Goal: Find specific page/section: Find specific page/section

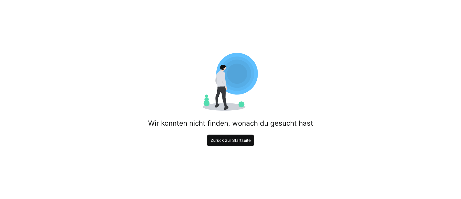
click at [221, 142] on span "Zurück zur Startseite" at bounding box center [231, 140] width 42 height 6
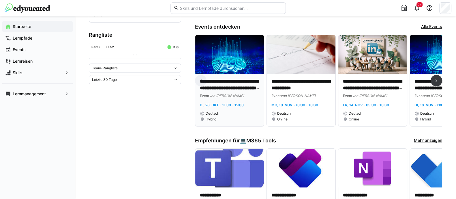
click at [241, 81] on p "**********" at bounding box center [229, 84] width 59 height 13
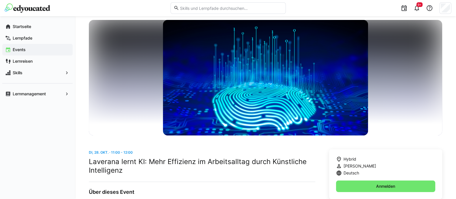
scroll to position [20, 0]
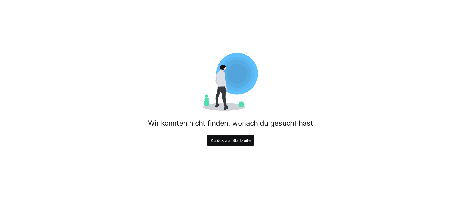
click at [237, 138] on span "Zurück zur Startseite" at bounding box center [231, 140] width 42 height 6
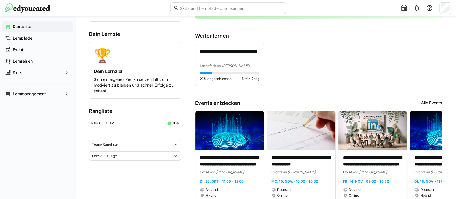
scroll to position [108, 0]
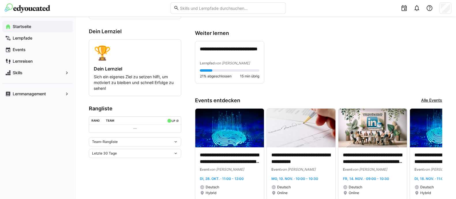
click at [136, 129] on eds-icon at bounding box center [135, 128] width 5 height 5
click at [174, 139] on eds-icon at bounding box center [175, 141] width 5 height 5
click at [122, 152] on div "Team-Rangliste" at bounding box center [134, 154] width 85 height 5
click at [134, 154] on div "Letzte 30 Tage" at bounding box center [132, 153] width 81 height 4
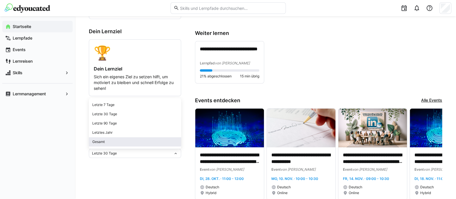
click at [111, 143] on div "Gesamt" at bounding box center [134, 141] width 85 height 5
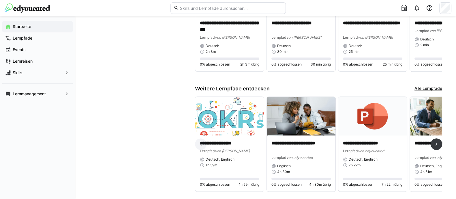
scroll to position [483, 0]
